Goal: Task Accomplishment & Management: Manage account settings

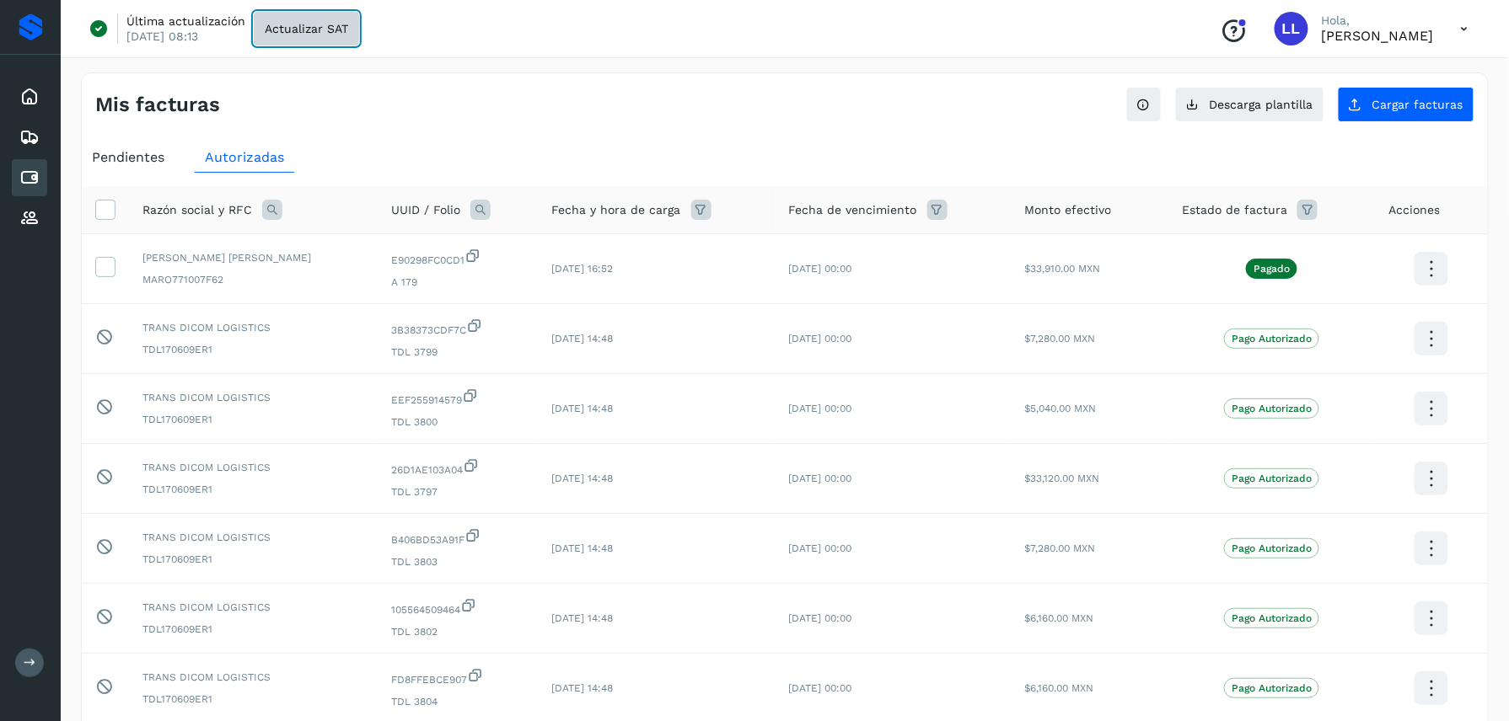
click at [295, 29] on span "Actualizar SAT" at bounding box center [306, 29] width 83 height 12
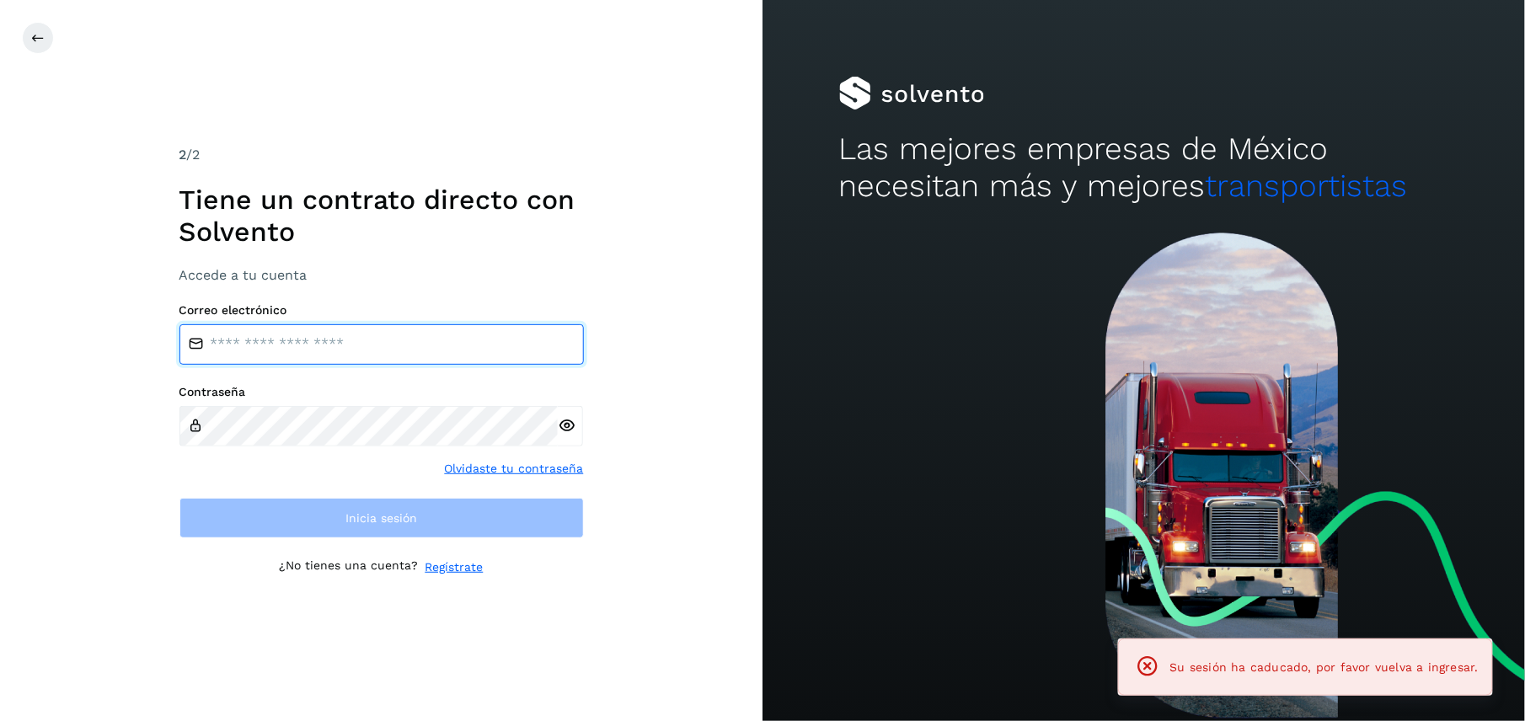
click at [324, 345] on input "email" at bounding box center [382, 344] width 405 height 40
type input "**********"
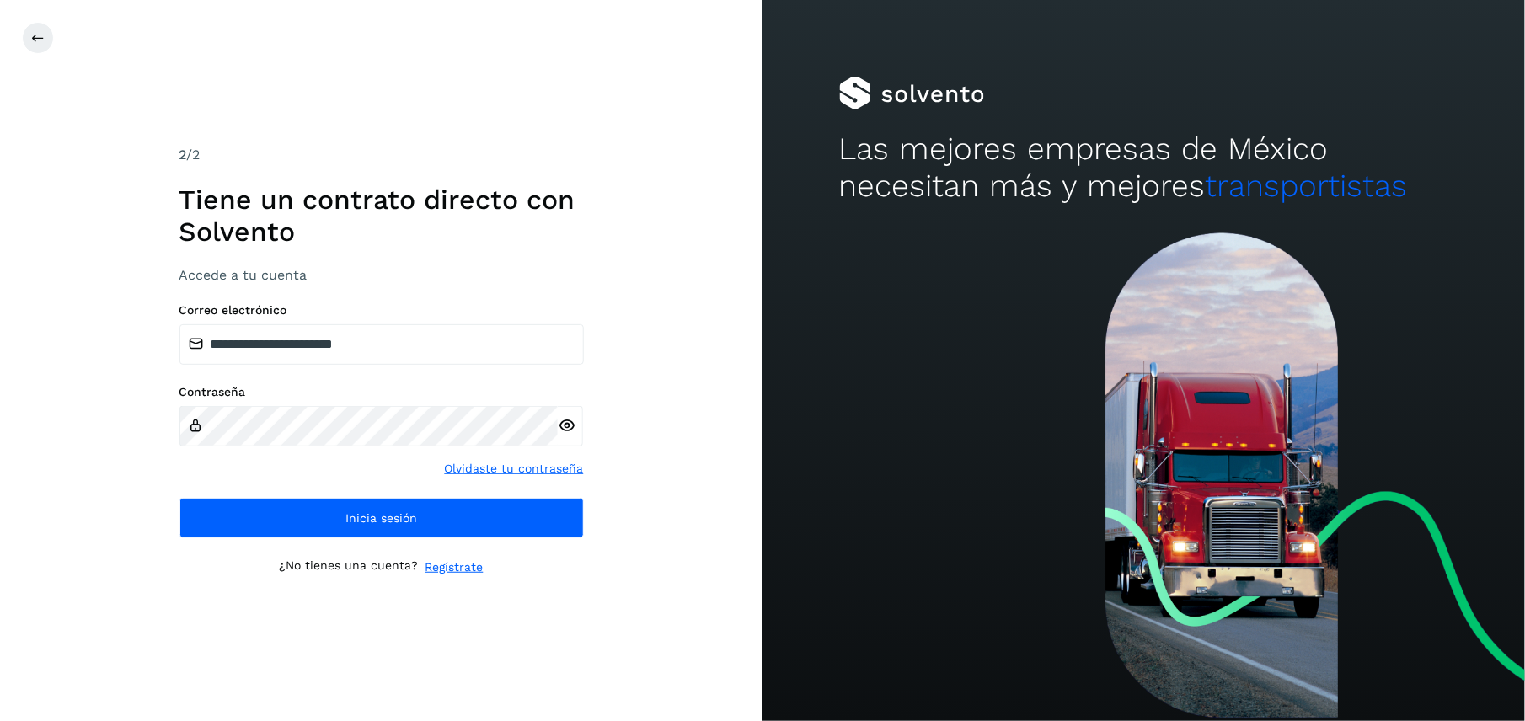
click at [564, 430] on icon at bounding box center [567, 426] width 18 height 18
click at [565, 426] on icon at bounding box center [567, 426] width 18 height 18
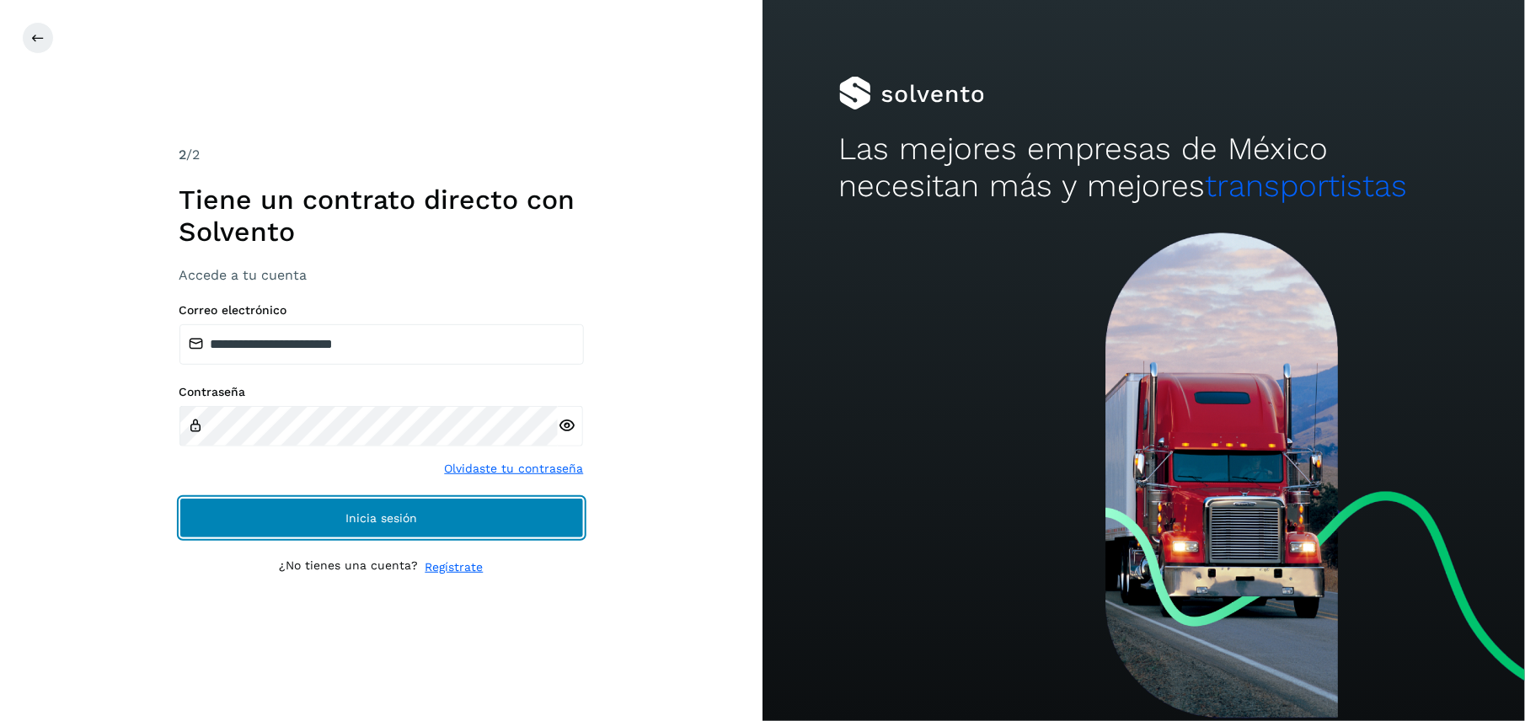
click at [293, 511] on button "Inicia sesión" at bounding box center [382, 518] width 405 height 40
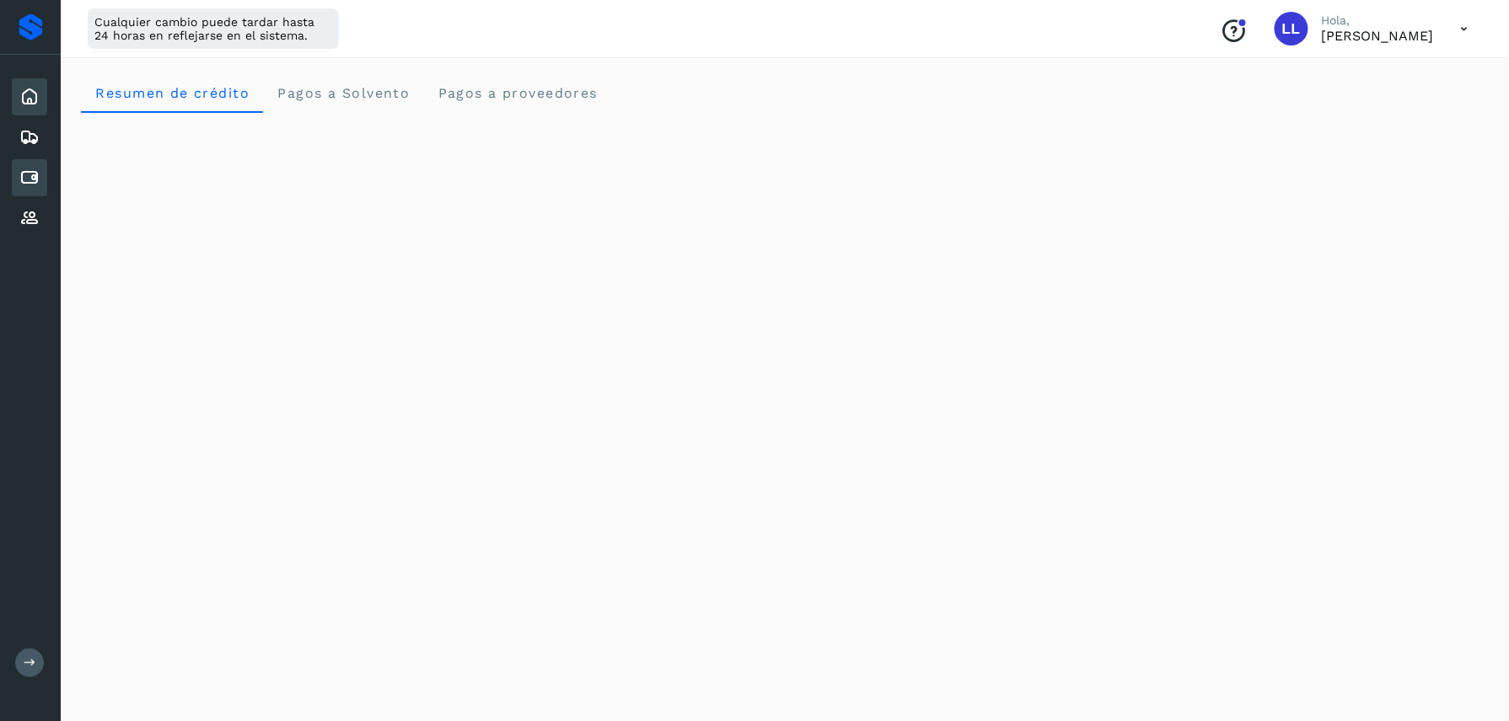
click at [24, 183] on icon at bounding box center [29, 178] width 20 height 20
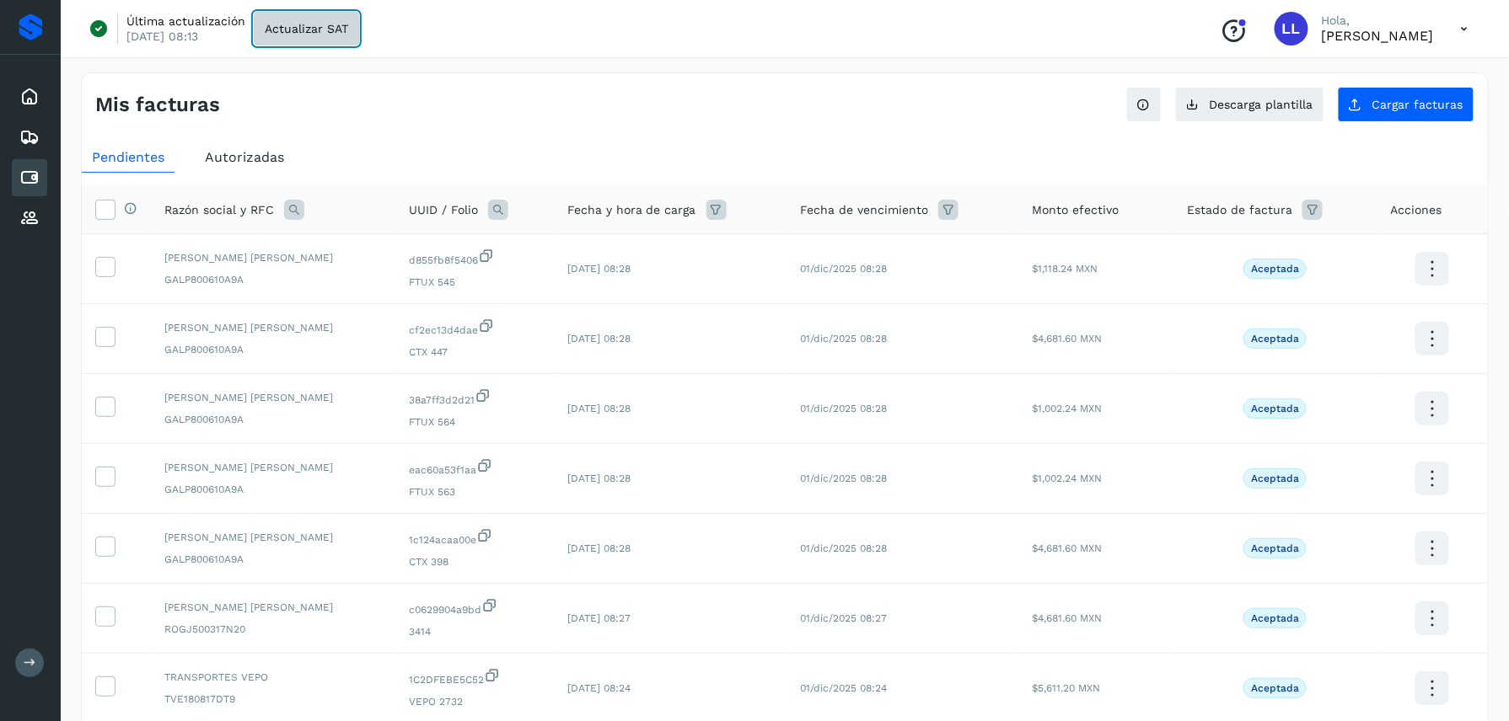
click at [327, 24] on span "Actualizar SAT" at bounding box center [306, 29] width 83 height 12
click at [699, 116] on div "Mis facturas" at bounding box center [439, 105] width 689 height 24
click at [1466, 24] on icon at bounding box center [1464, 29] width 35 height 35
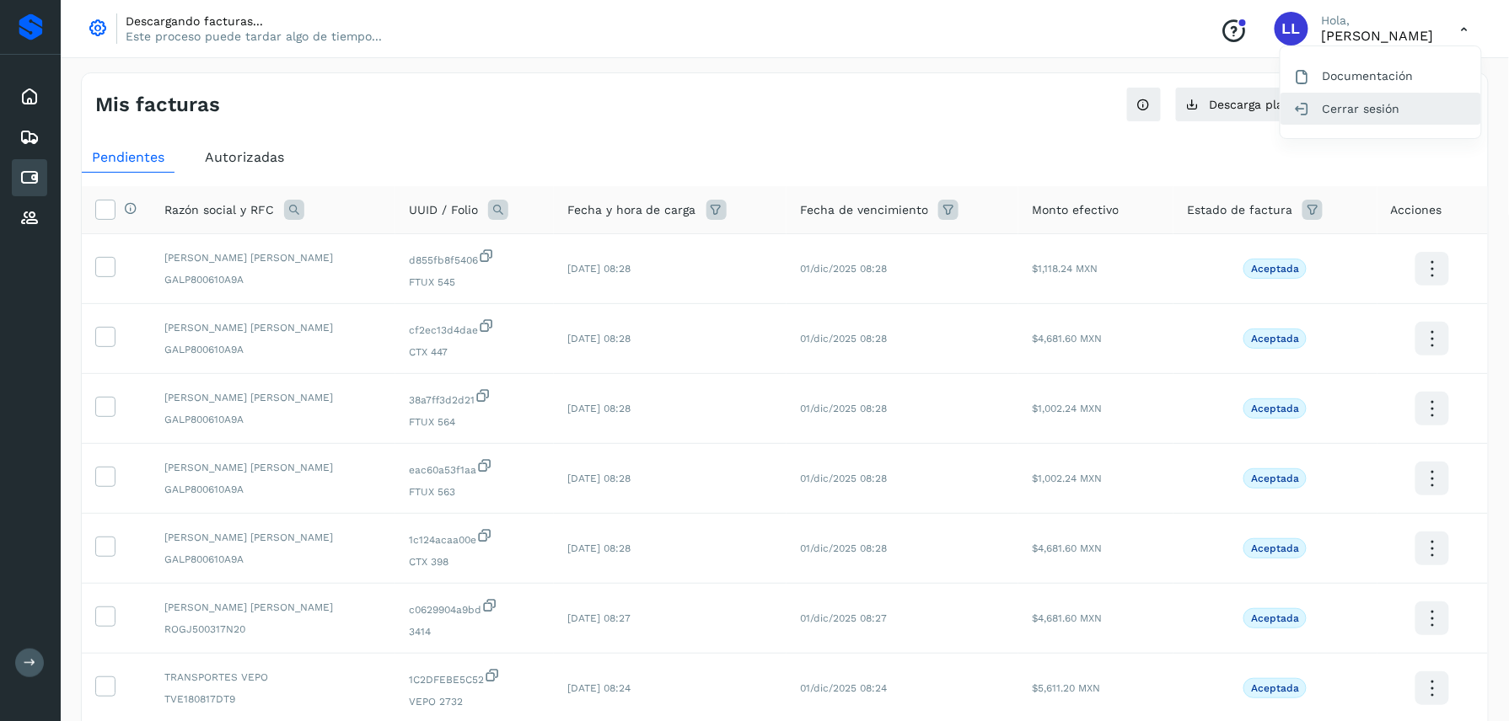
click at [1372, 99] on div "Cerrar sesión" at bounding box center [1380, 109] width 201 height 32
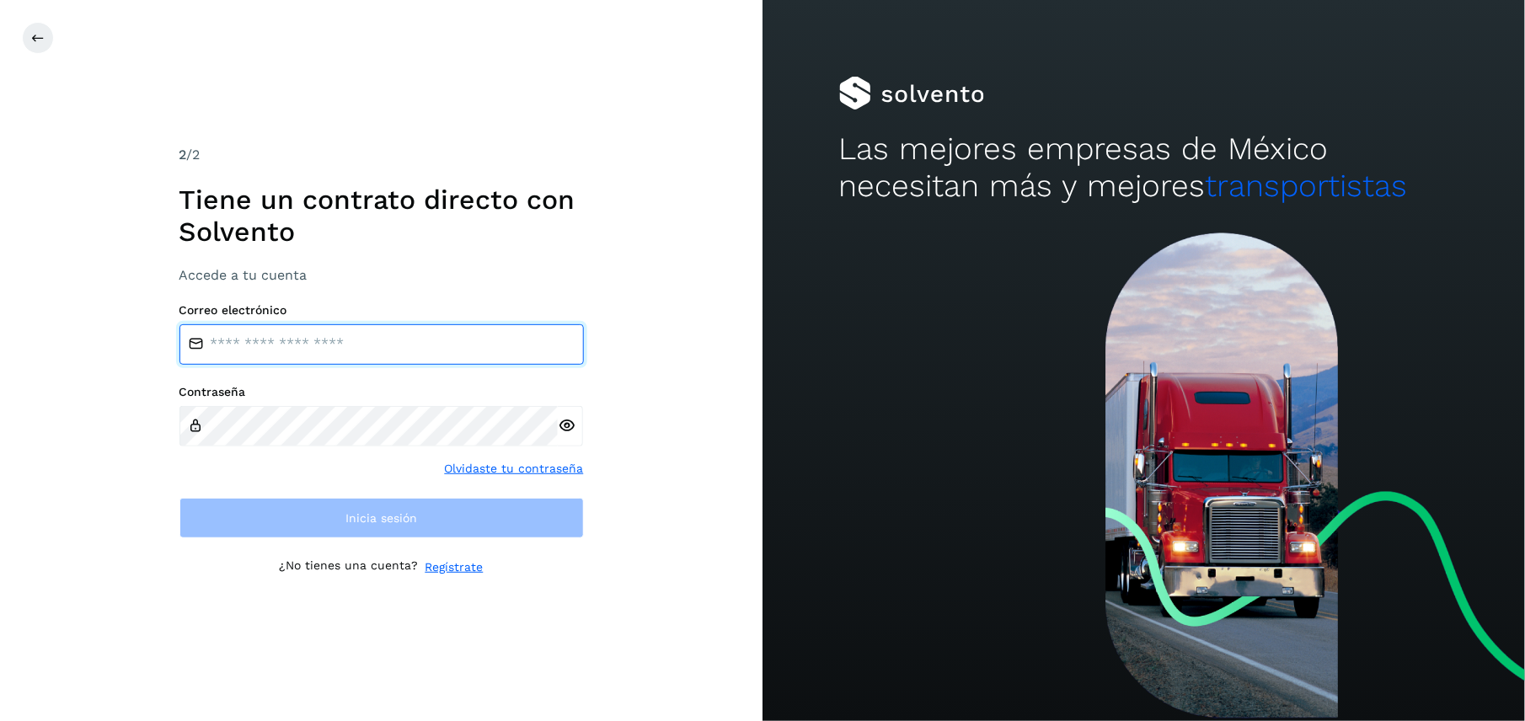
click at [308, 337] on input "email" at bounding box center [382, 344] width 405 height 40
type input "**********"
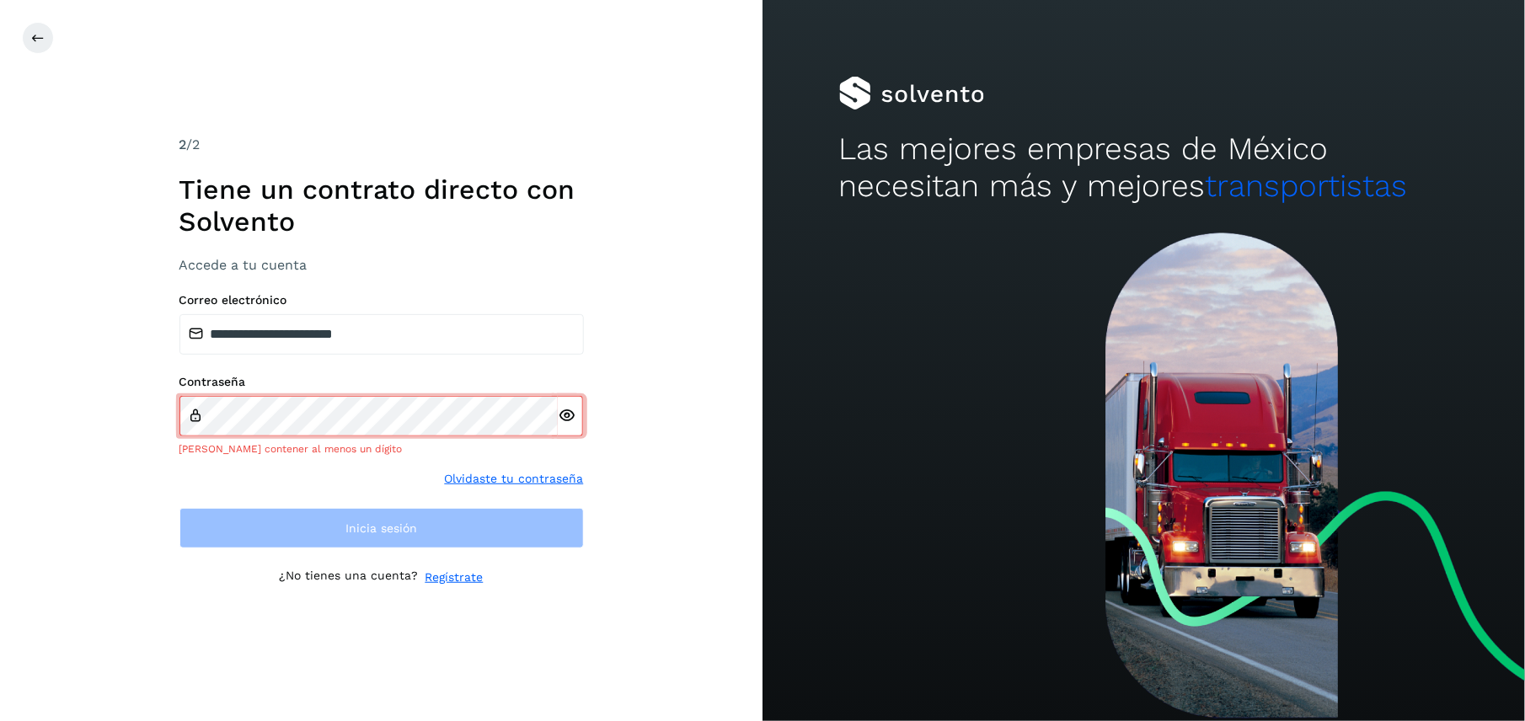
click at [564, 432] on div at bounding box center [570, 416] width 25 height 41
click at [566, 413] on icon at bounding box center [567, 416] width 18 height 18
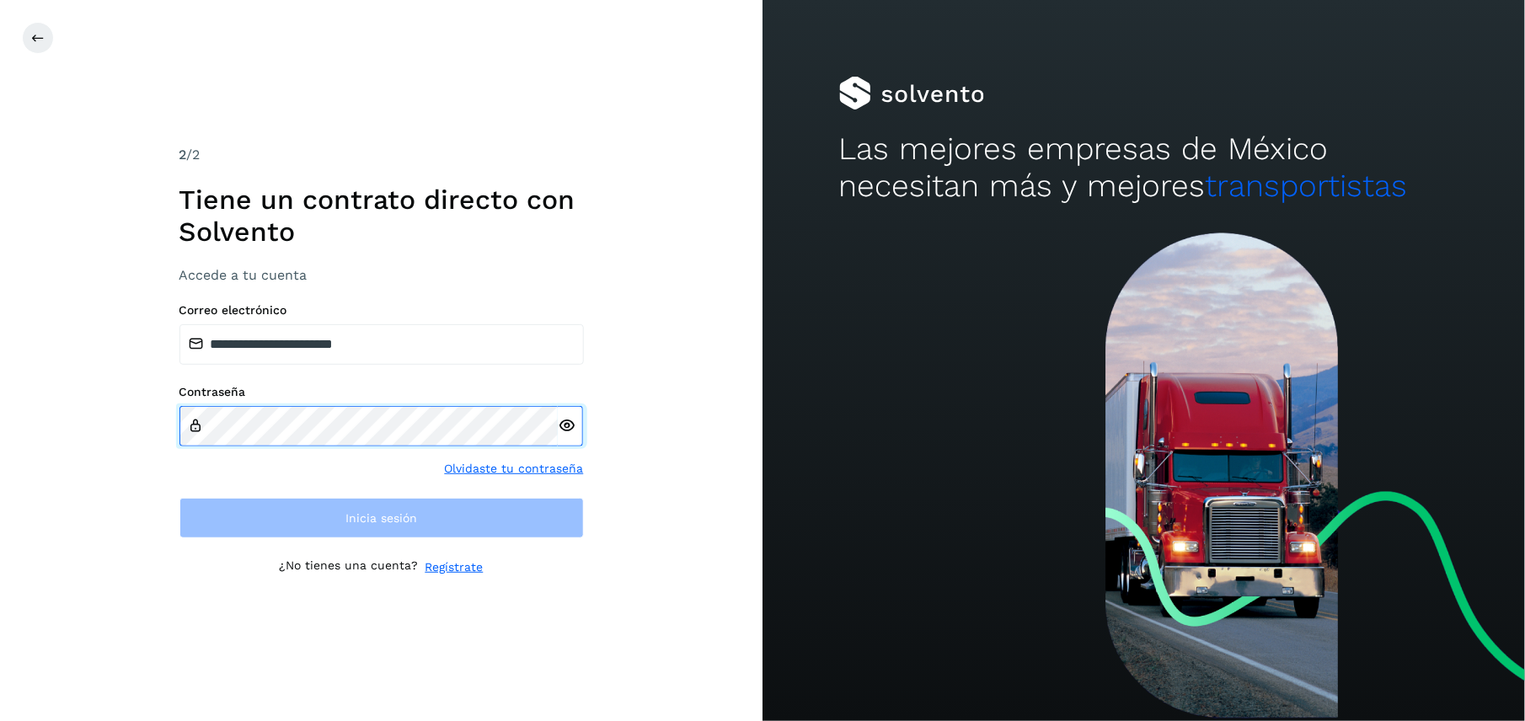
click at [129, 426] on div "**********" at bounding box center [381, 360] width 763 height 721
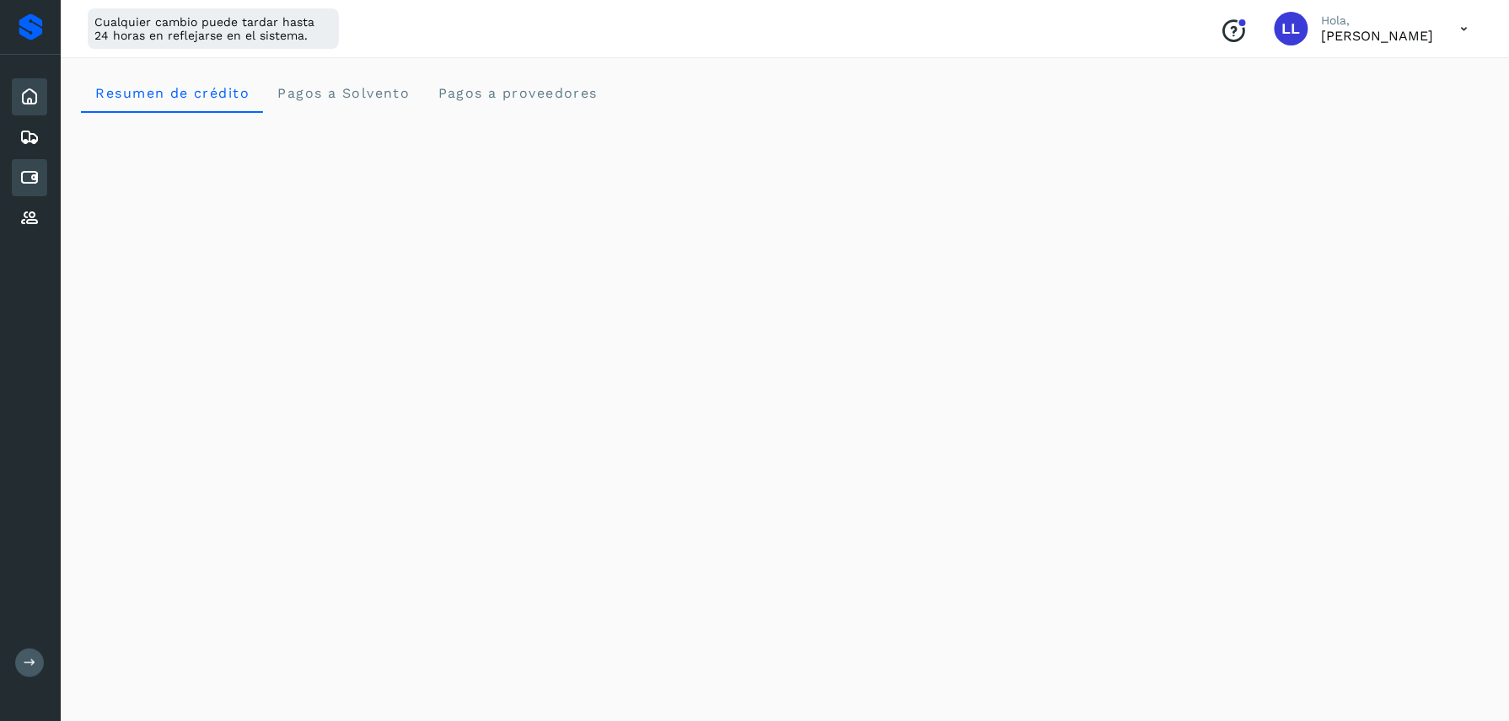
click at [35, 182] on icon at bounding box center [29, 178] width 20 height 20
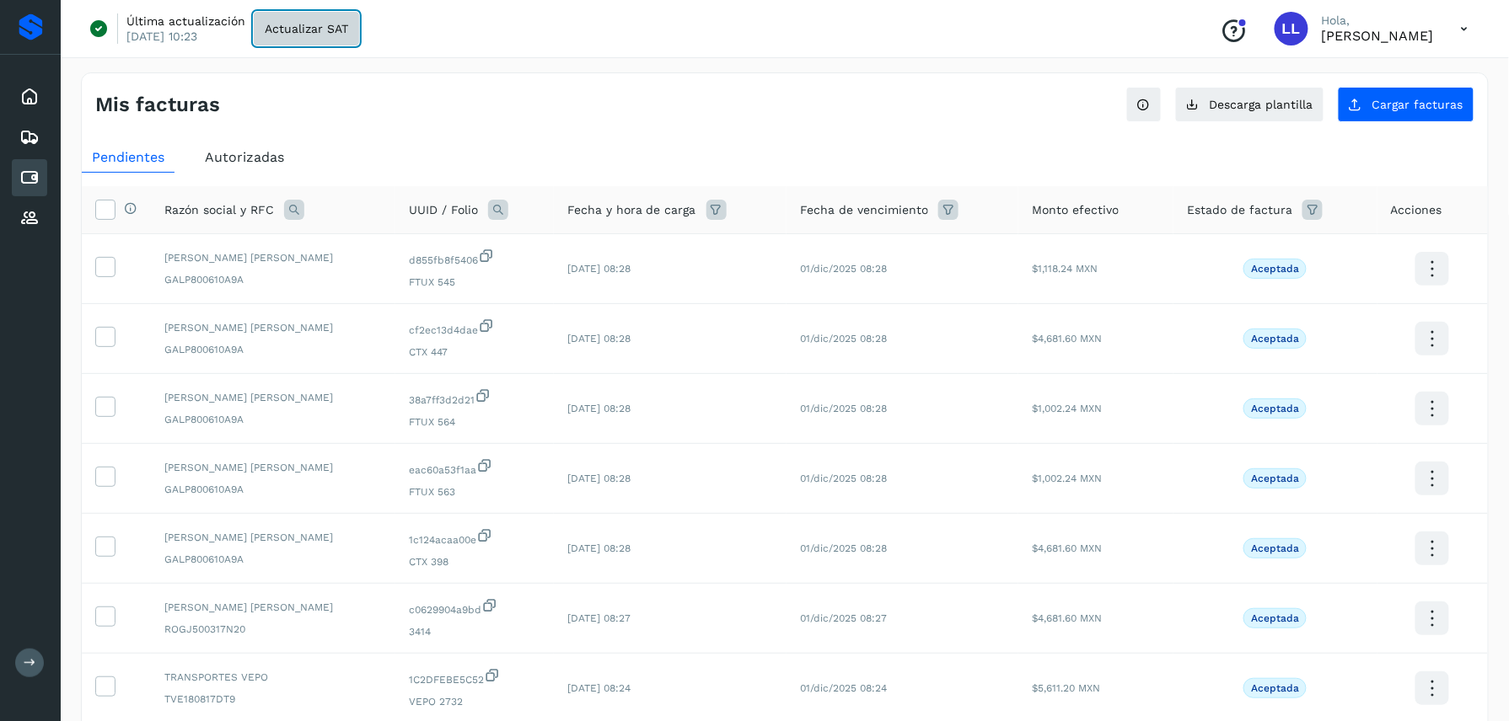
click at [345, 23] on span "Actualizar SAT" at bounding box center [306, 29] width 83 height 12
click at [1471, 28] on icon at bounding box center [1464, 29] width 35 height 35
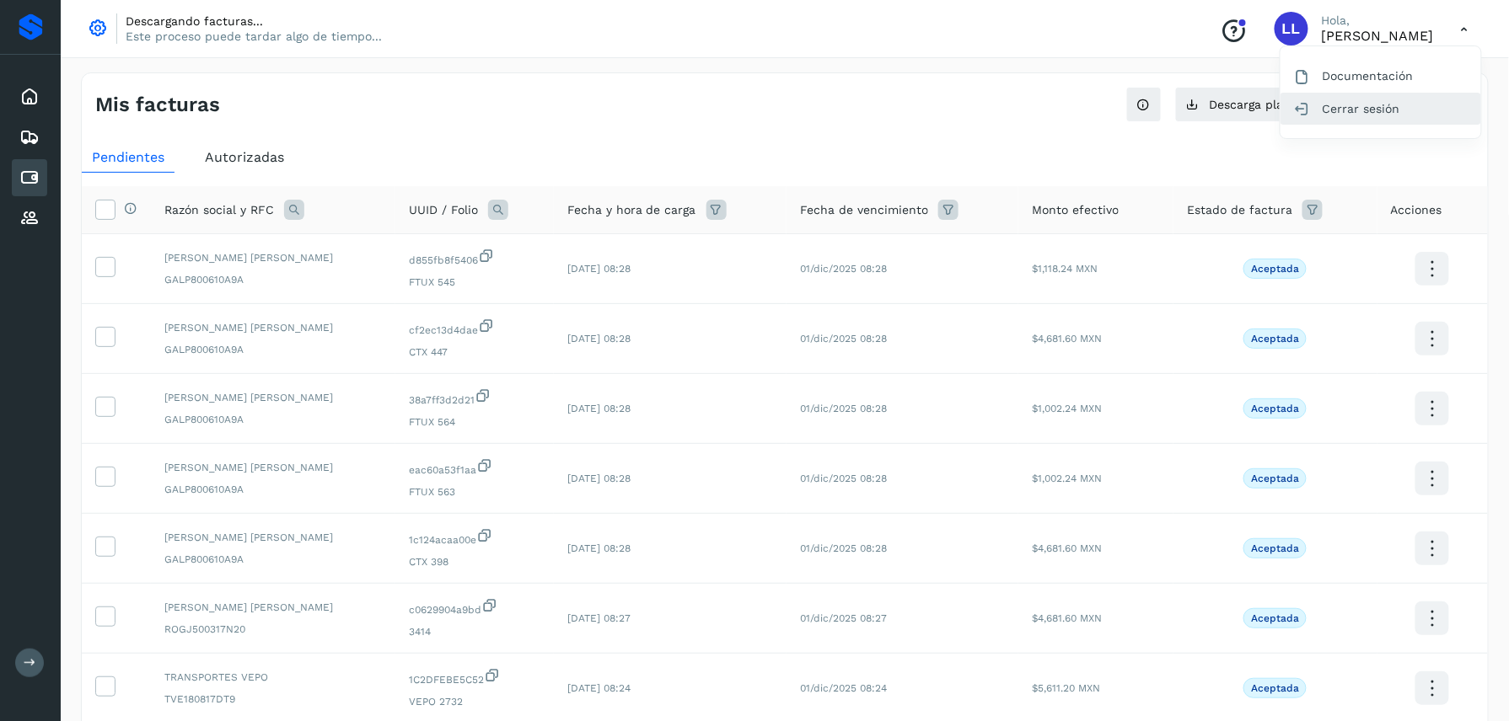
click at [1392, 99] on div "Cerrar sesión" at bounding box center [1380, 109] width 201 height 32
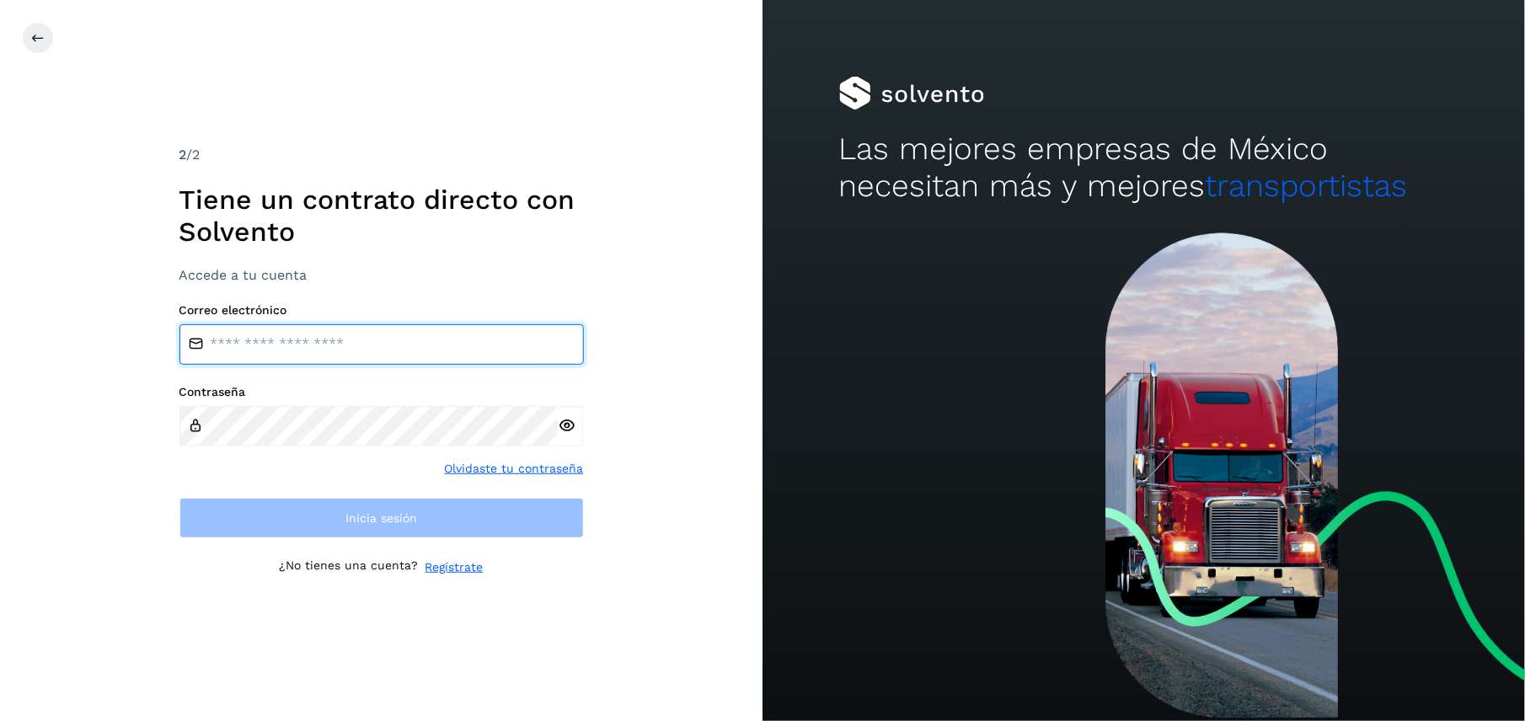
click at [362, 347] on input "email" at bounding box center [382, 344] width 405 height 40
type input "**********"
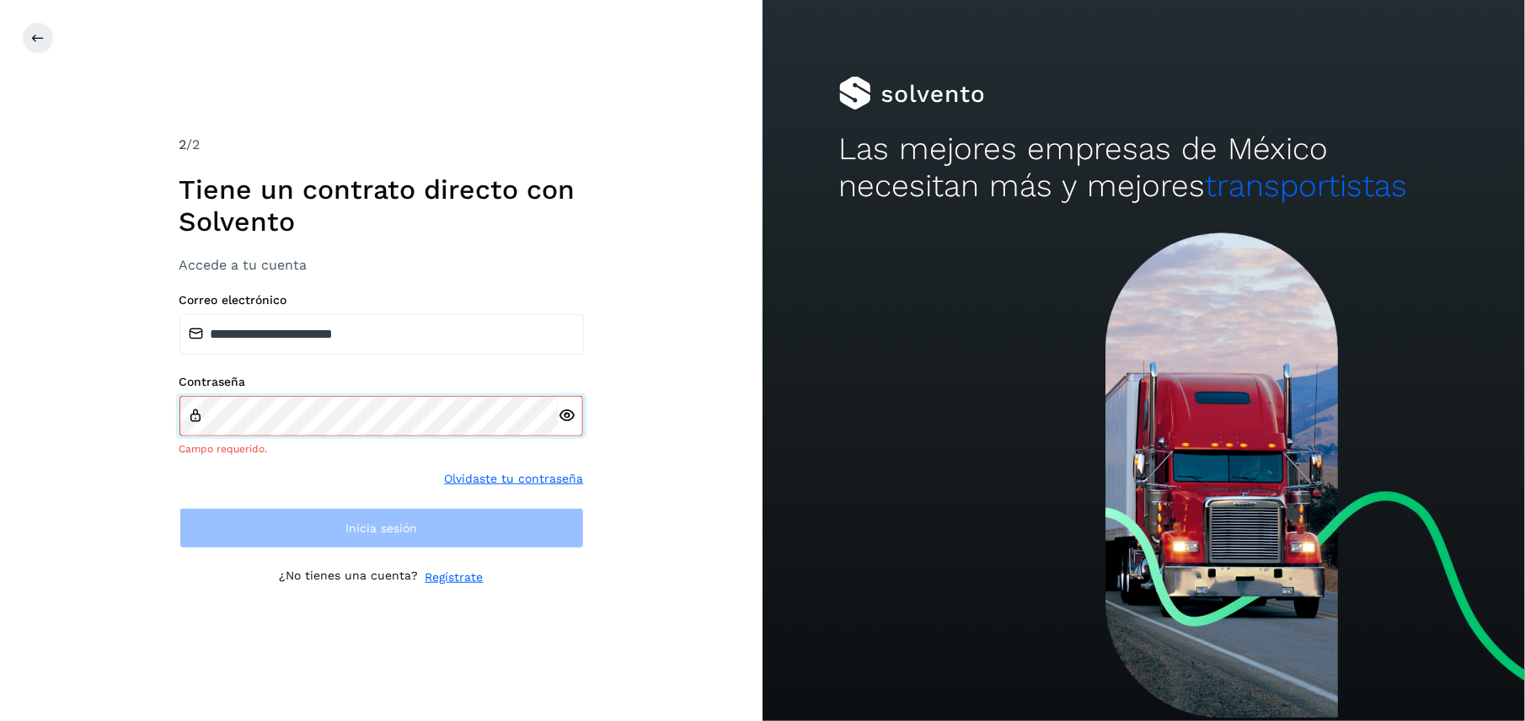
click at [394, 405] on div "Contraseña Campo requerido." at bounding box center [382, 416] width 405 height 82
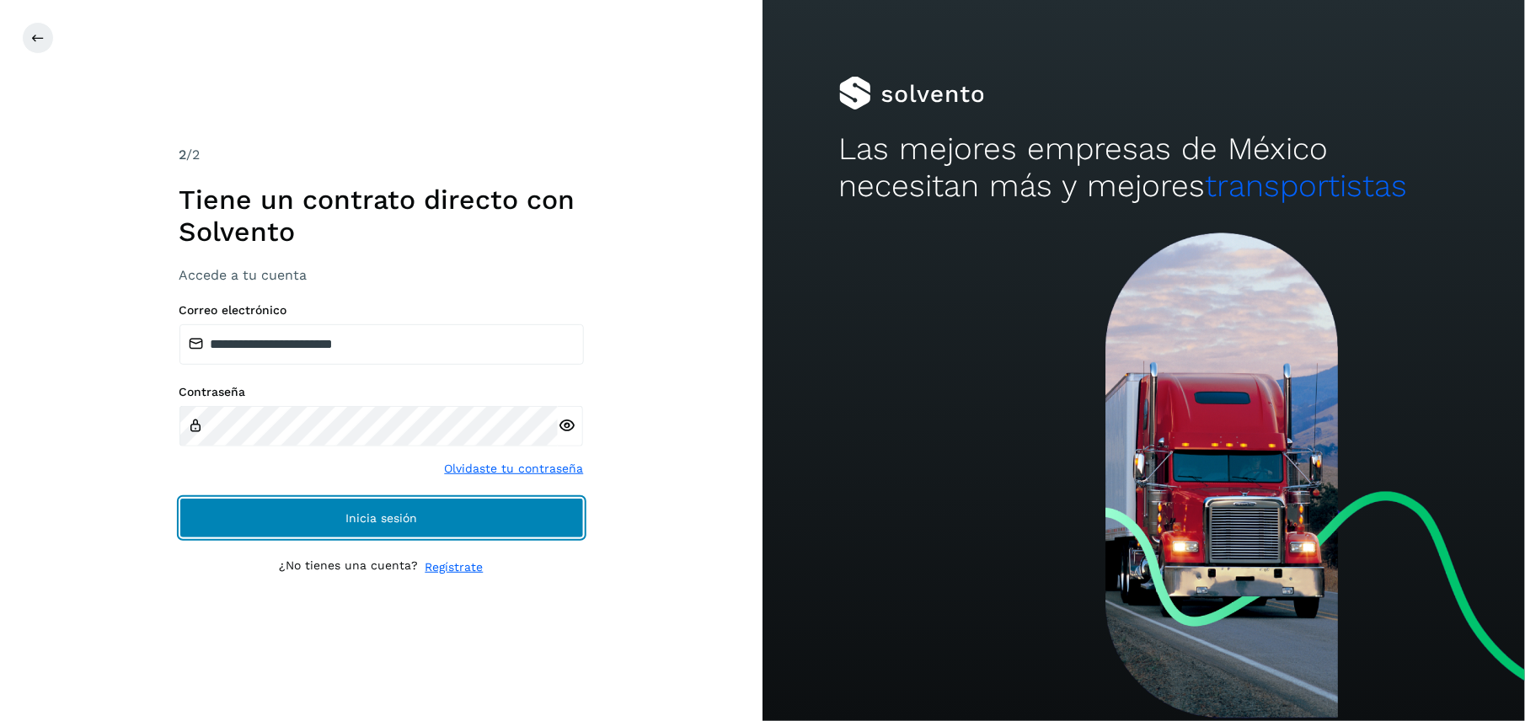
click at [180, 498] on button "Inicia sesión" at bounding box center [382, 518] width 405 height 40
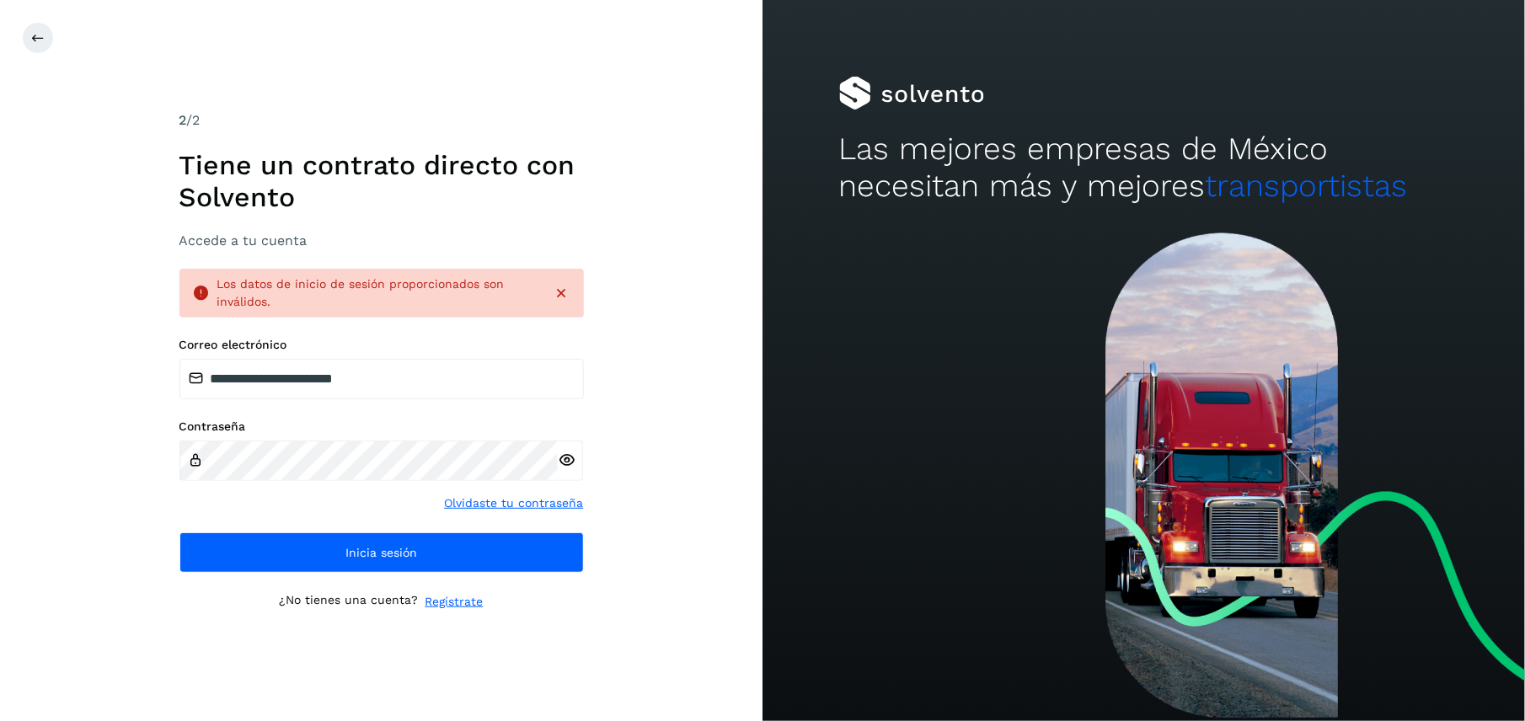
click at [565, 456] on icon at bounding box center [567, 461] width 18 height 18
click at [564, 460] on icon at bounding box center [567, 461] width 18 height 18
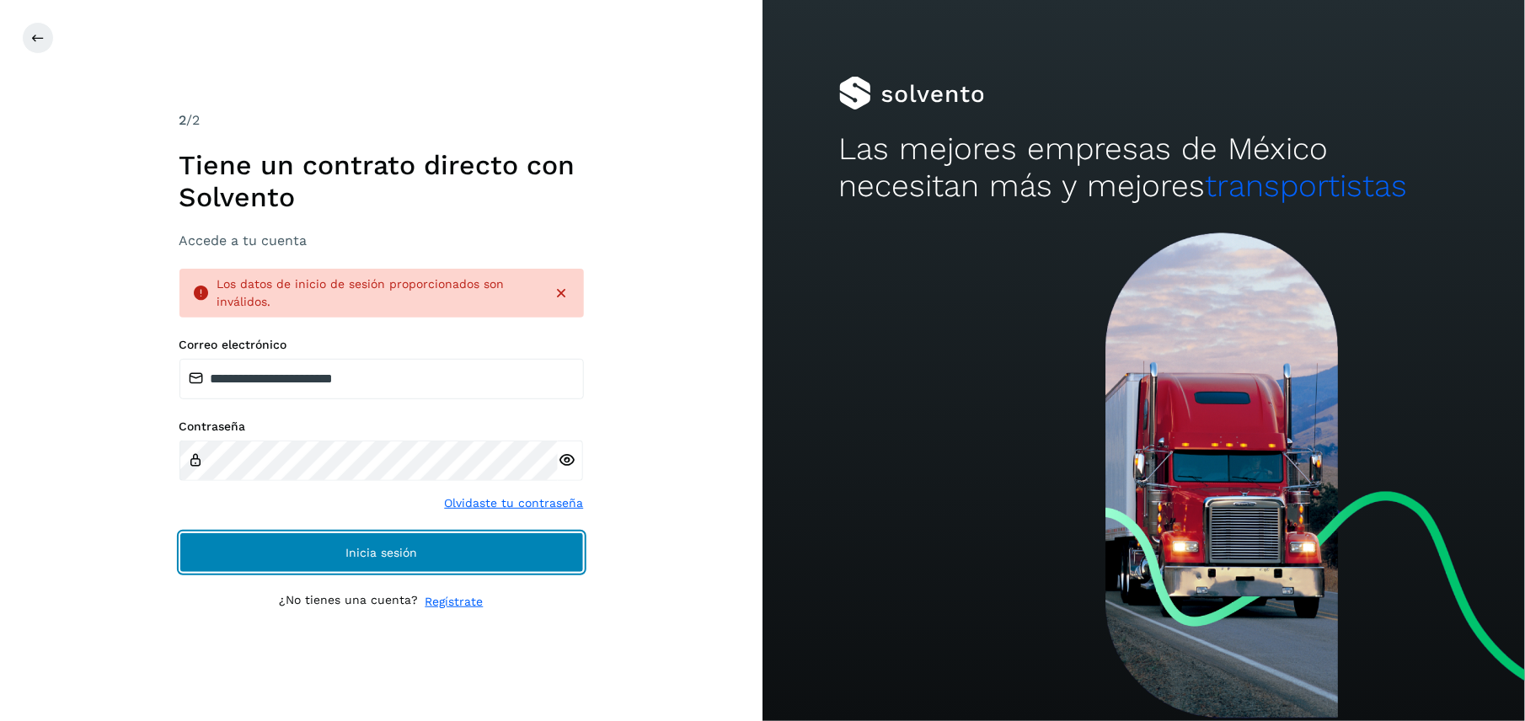
click at [460, 553] on button "Inicia sesión" at bounding box center [382, 553] width 405 height 40
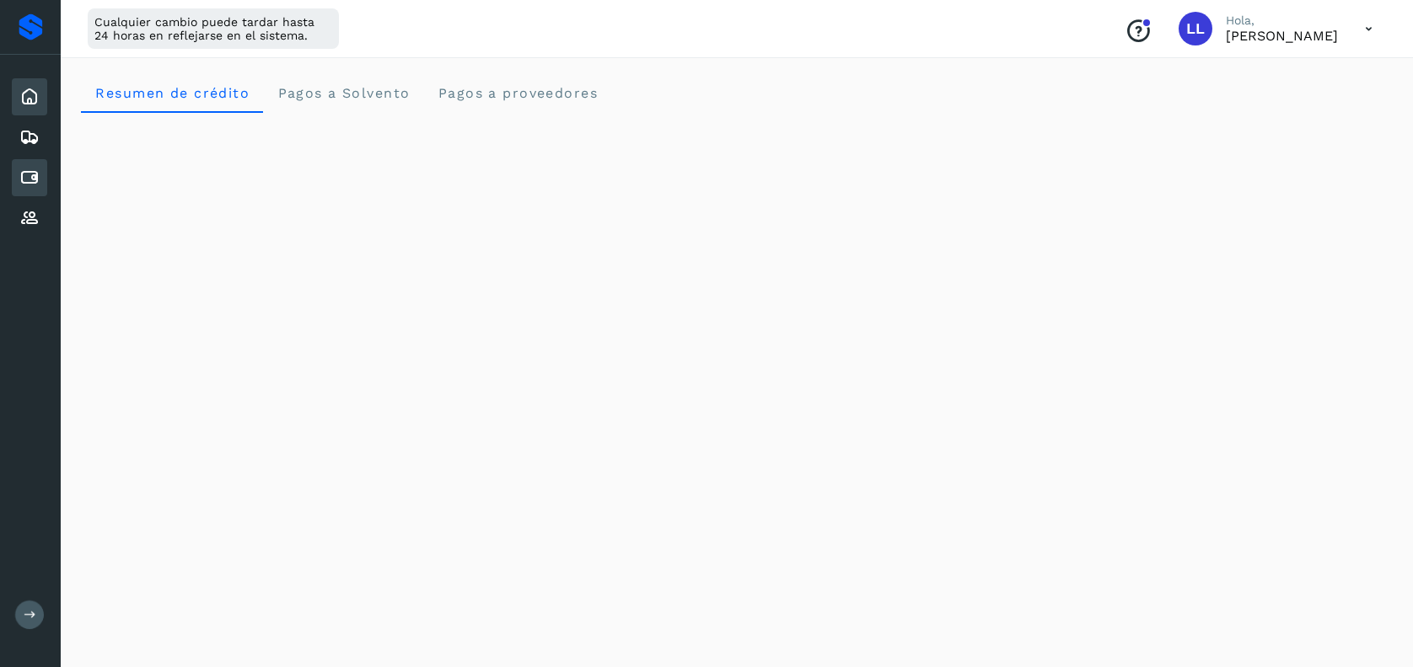
click at [13, 181] on div "Cuentas por pagar" at bounding box center [29, 177] width 35 height 37
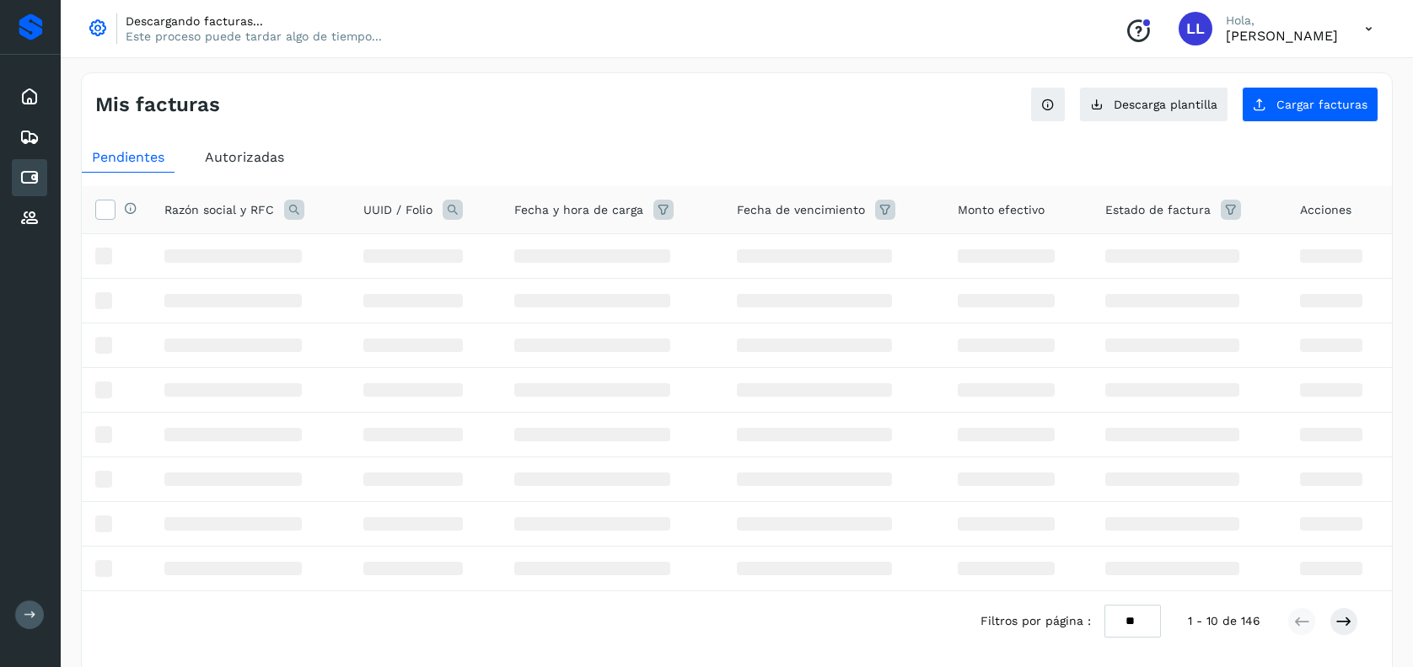
click at [13, 181] on div "Cuentas por pagar" at bounding box center [29, 177] width 35 height 37
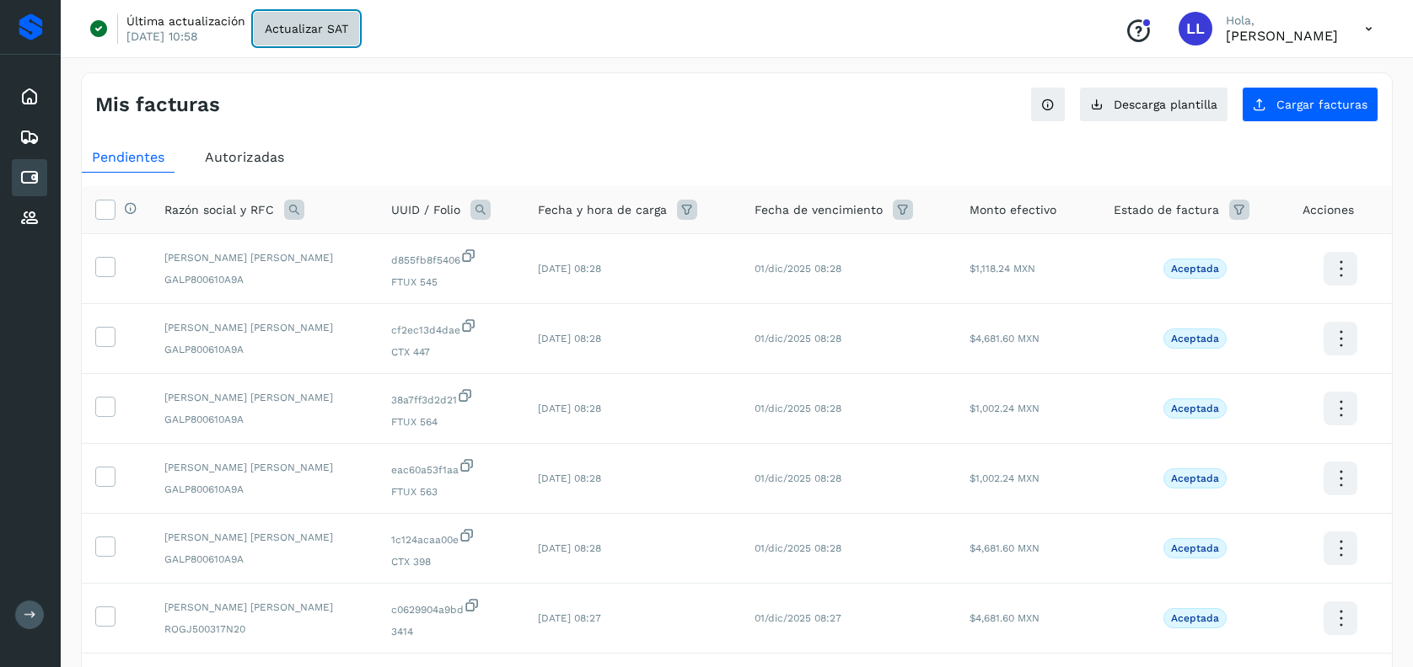
click at [335, 24] on span "Actualizar SAT" at bounding box center [306, 29] width 83 height 12
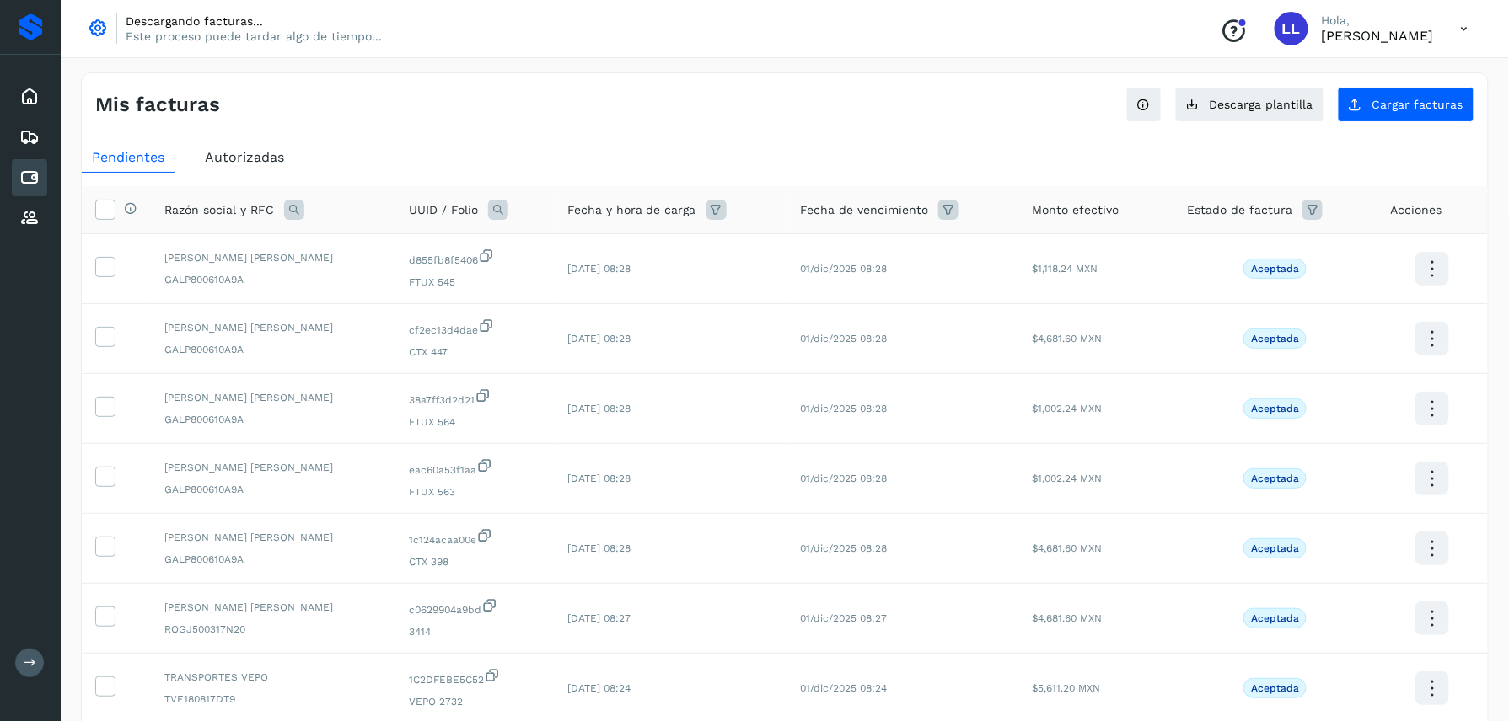
click at [817, 120] on div "Mis facturas Ver instrucciones para cargar Facturas Descarga plantilla Cargar f…" at bounding box center [785, 97] width 1406 height 49
click at [1461, 31] on icon at bounding box center [1464, 29] width 35 height 35
click at [1323, 115] on div "Cerrar sesión" at bounding box center [1380, 109] width 201 height 32
